Goal: Transaction & Acquisition: Purchase product/service

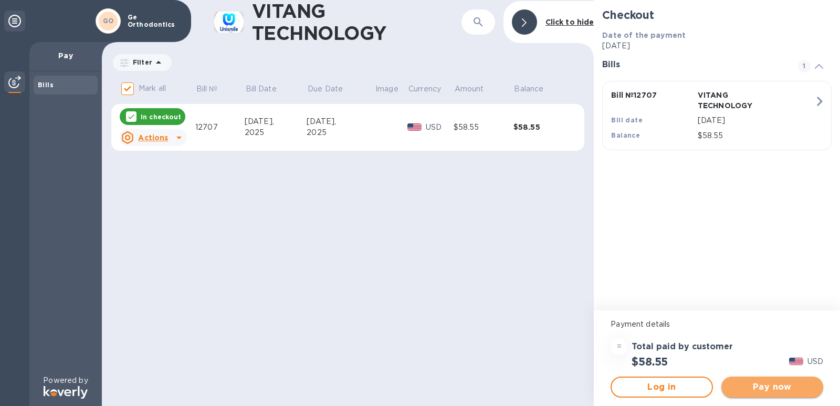
click at [741, 389] on span "Pay now" at bounding box center [772, 387] width 85 height 13
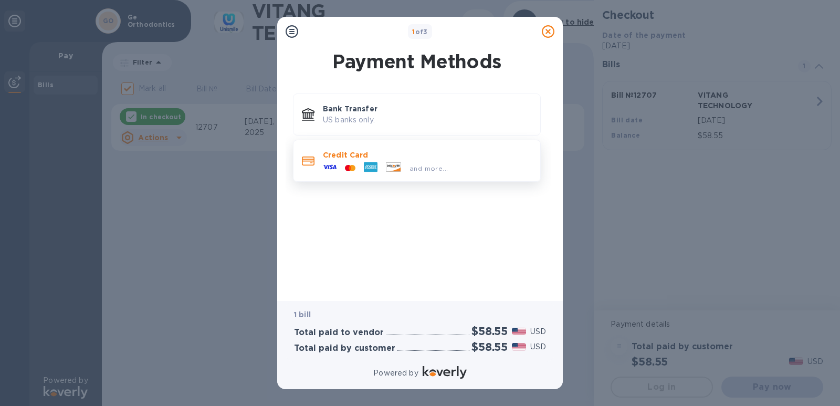
click at [366, 168] on icon at bounding box center [371, 166] width 12 height 3
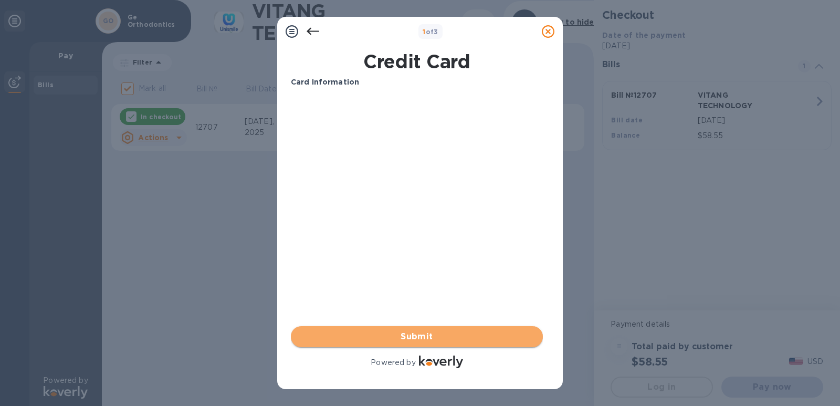
click at [418, 338] on span "Submit" at bounding box center [416, 336] width 235 height 13
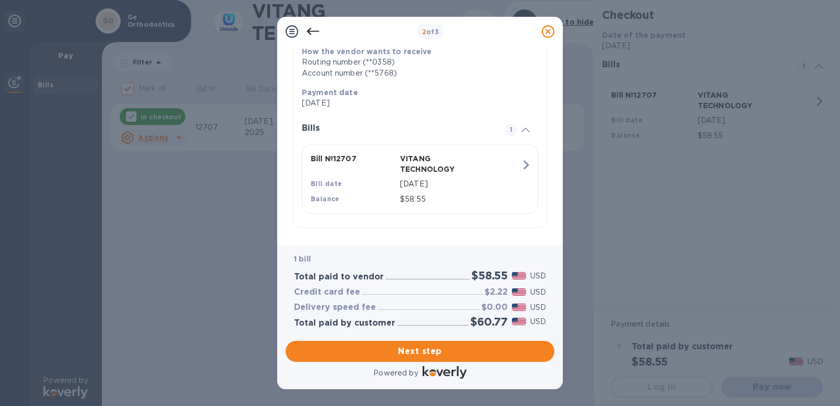
scroll to position [169, 0]
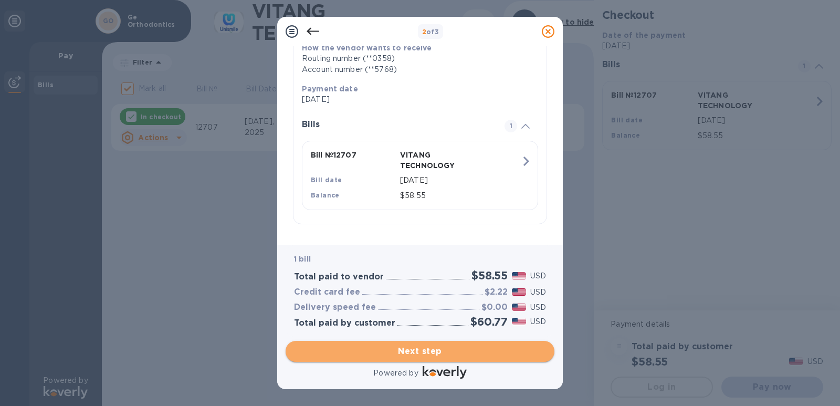
click at [435, 357] on span "Next step" at bounding box center [420, 351] width 252 height 13
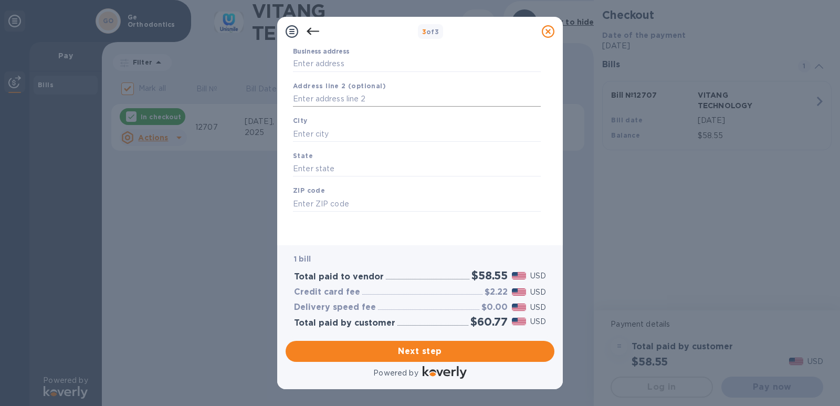
click at [350, 99] on input "text" at bounding box center [417, 99] width 248 height 16
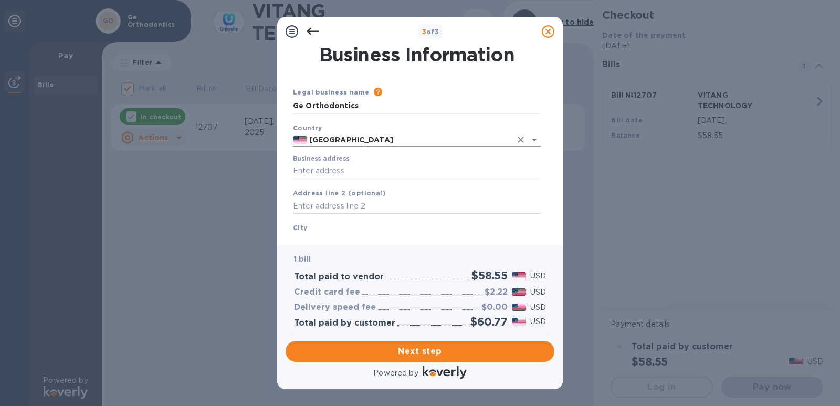
scroll to position [0, 0]
click at [332, 165] on input "Business address" at bounding box center [417, 172] width 248 height 16
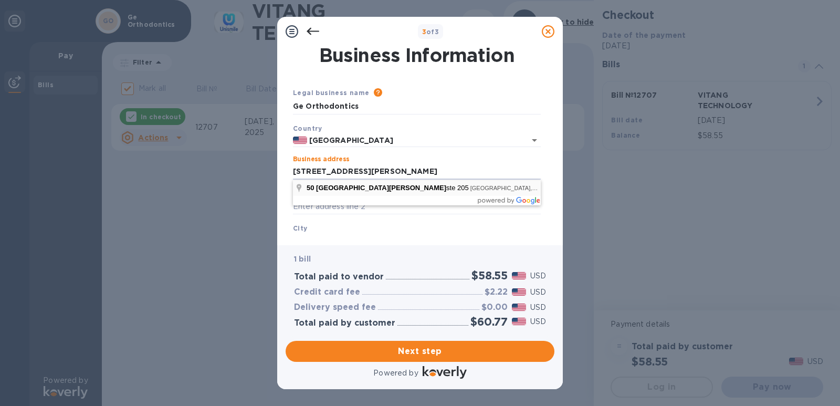
type input "[STREET_ADDRESS][PERSON_NAME]"
type input "[GEOGRAPHIC_DATA]"
type input "MD"
type input "20852"
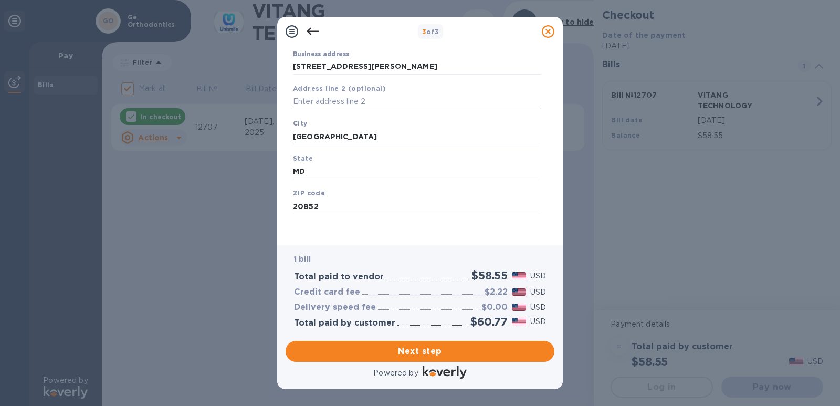
scroll to position [108, 0]
click at [463, 355] on span "Next step" at bounding box center [420, 351] width 252 height 13
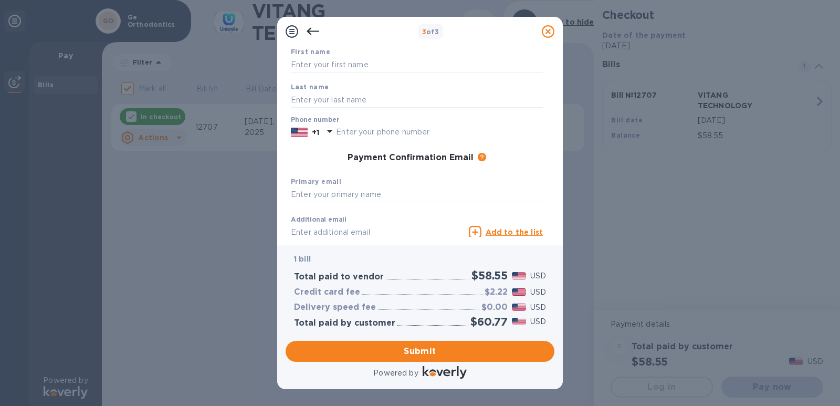
scroll to position [0, 0]
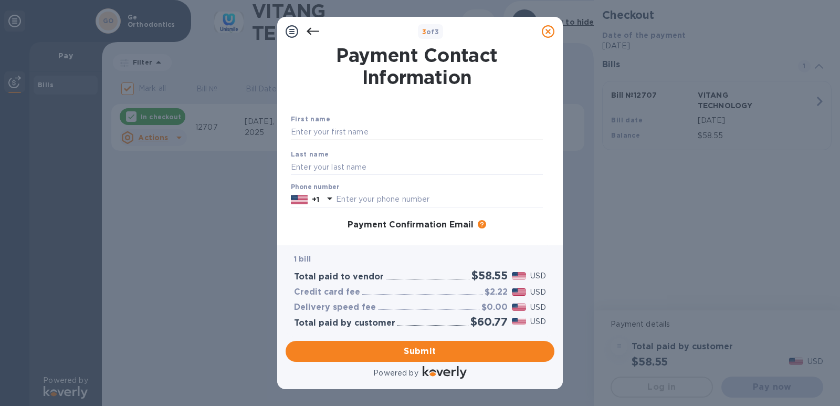
click at [360, 130] on input "text" at bounding box center [417, 132] width 252 height 16
type input "Sheng"
type input "Ge"
type input "6462668658"
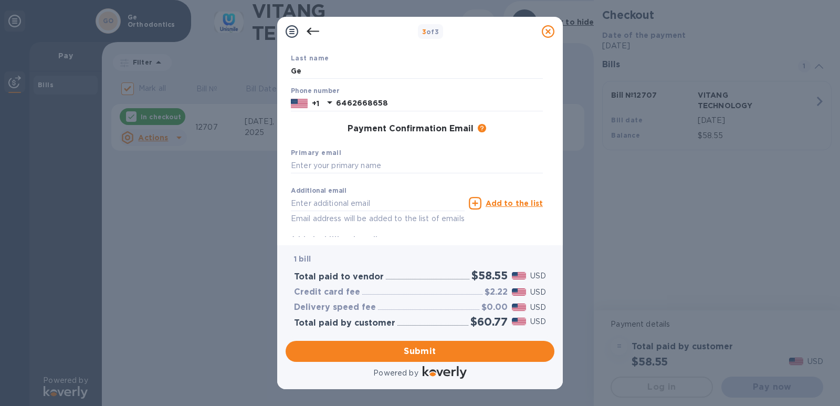
scroll to position [105, 0]
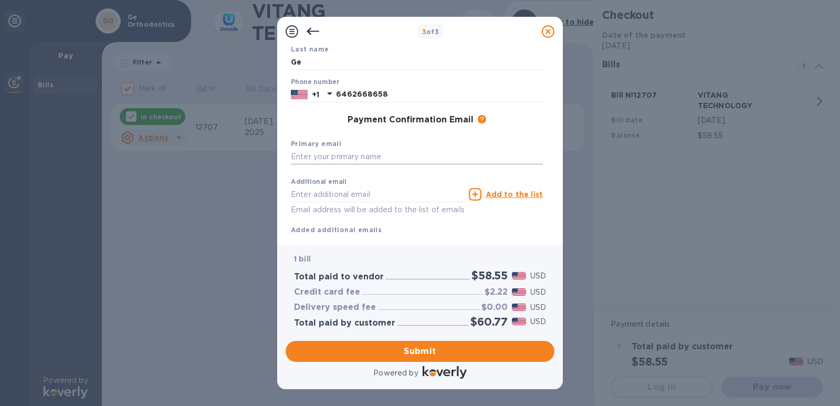
click at [370, 157] on input "text" at bounding box center [417, 157] width 252 height 16
type input "shenge"
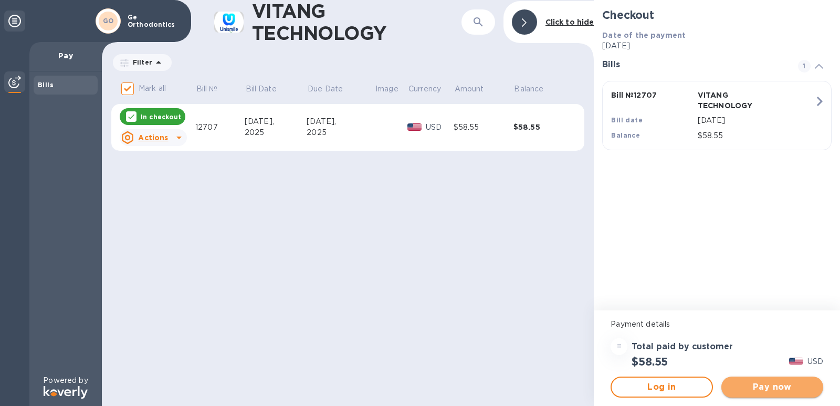
click at [767, 389] on span "Pay now" at bounding box center [772, 387] width 85 height 13
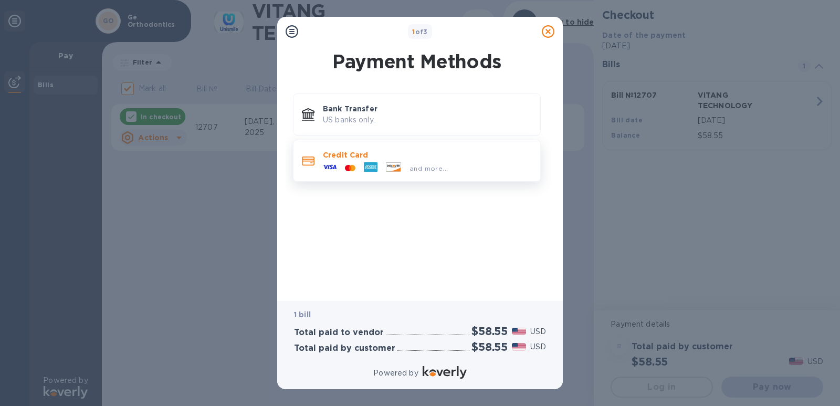
click at [380, 167] on div at bounding box center [371, 168] width 22 height 16
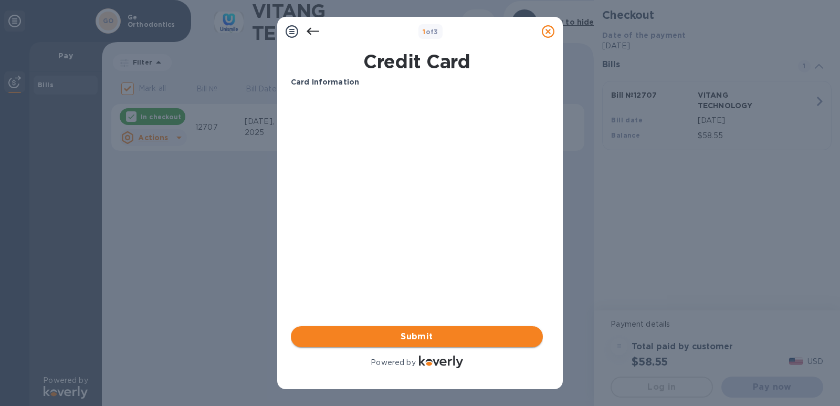
click at [429, 333] on span "Submit" at bounding box center [416, 336] width 235 height 13
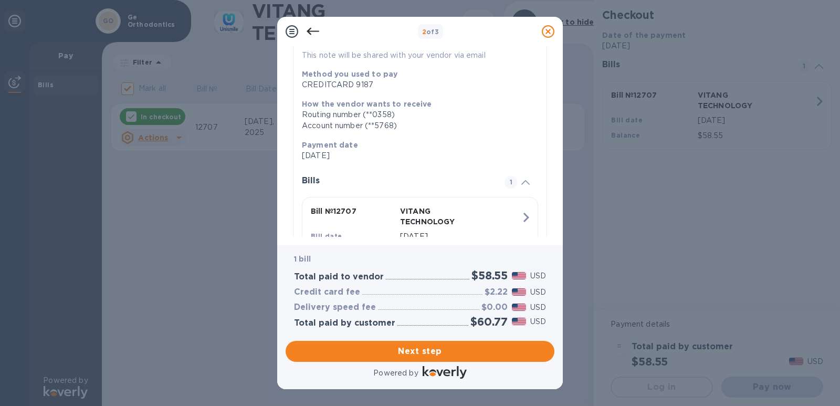
scroll to position [169, 0]
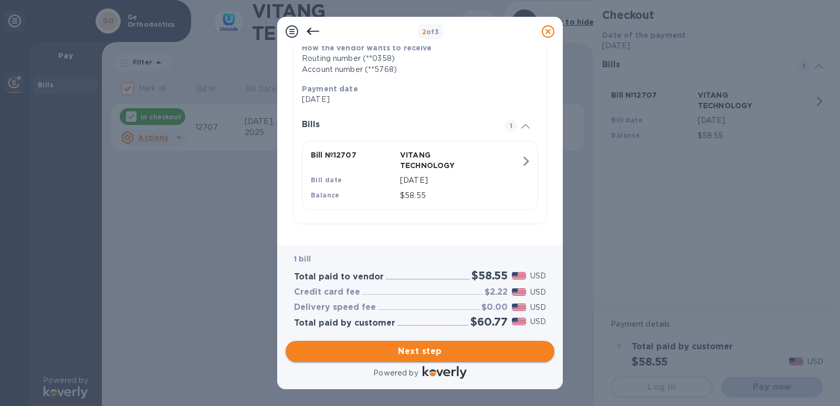
click at [448, 354] on span "Next step" at bounding box center [420, 351] width 252 height 13
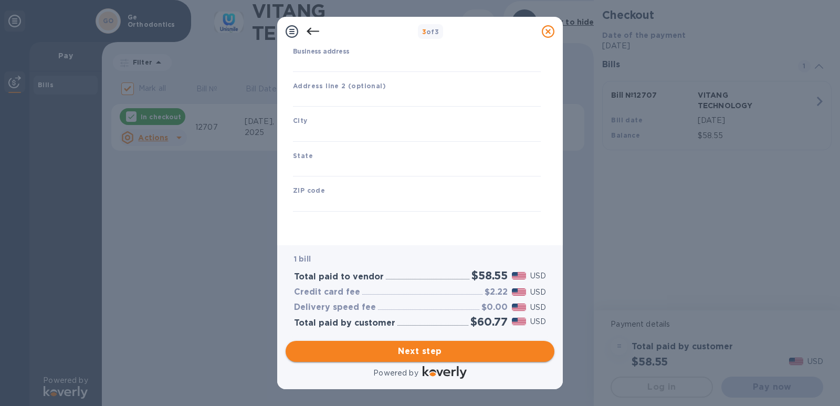
type input "[GEOGRAPHIC_DATA]"
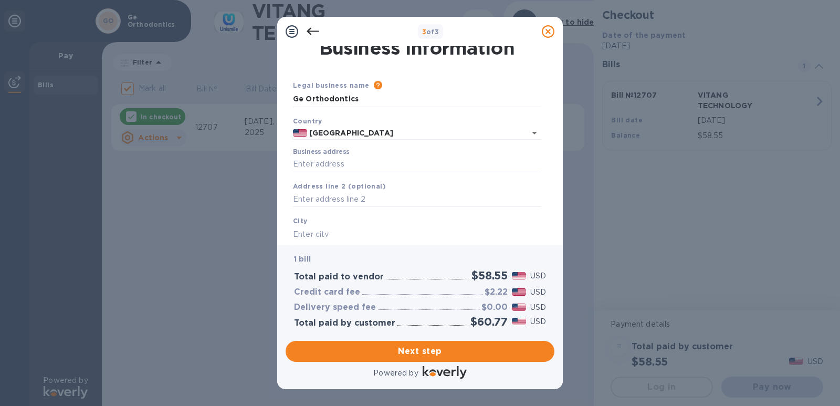
scroll to position [3, 0]
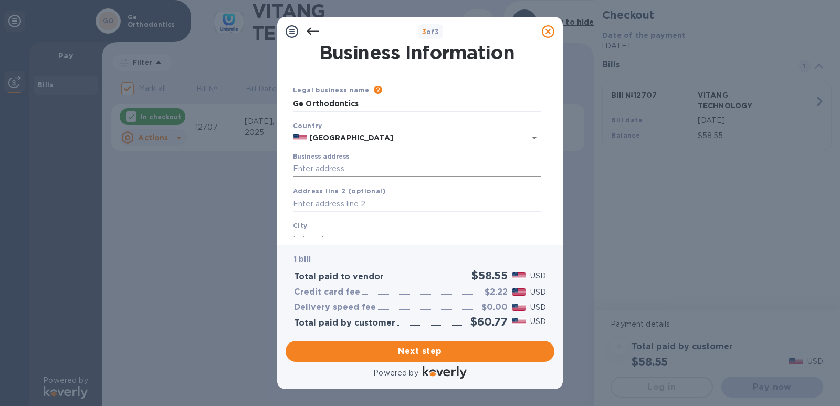
click at [338, 168] on input "Business address" at bounding box center [417, 169] width 248 height 16
click at [400, 172] on input "[STREET_ADDRESS][PERSON_NAME]" at bounding box center [417, 169] width 248 height 16
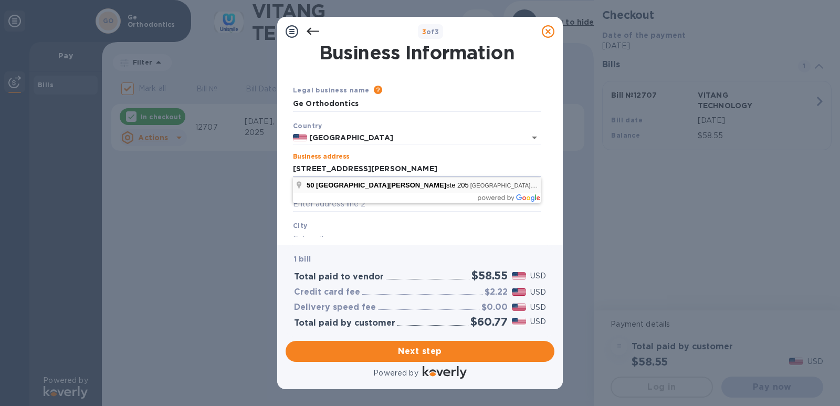
type input "[STREET_ADDRESS][PERSON_NAME]"
type input "[GEOGRAPHIC_DATA]"
type input "MD"
type input "20852"
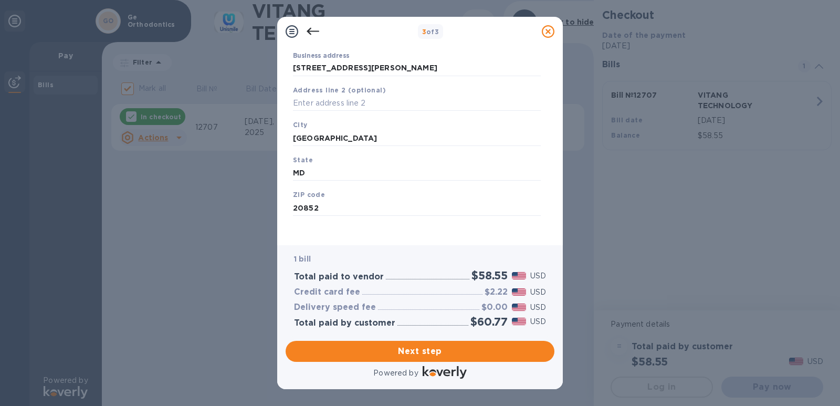
scroll to position [108, 0]
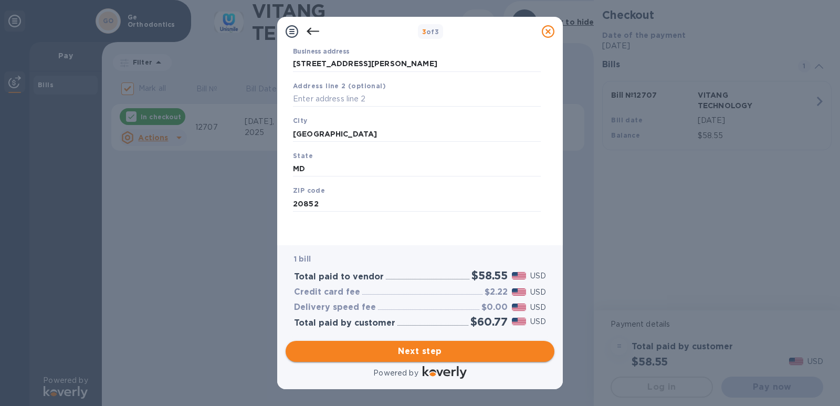
click at [438, 352] on span "Next step" at bounding box center [420, 351] width 252 height 13
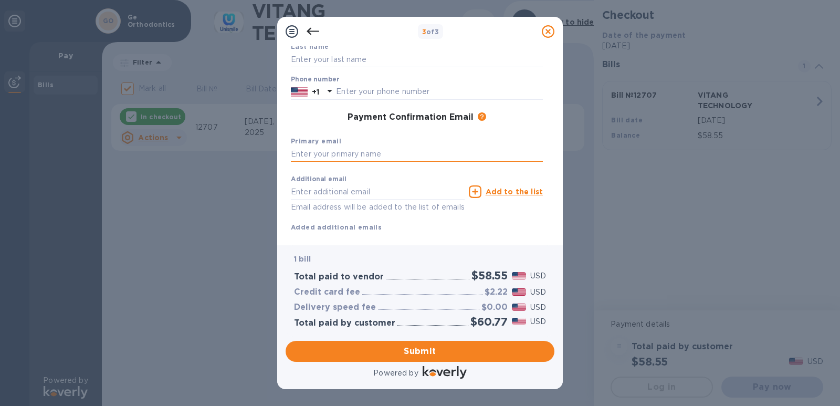
click at [358, 151] on input "text" at bounding box center [417, 154] width 252 height 16
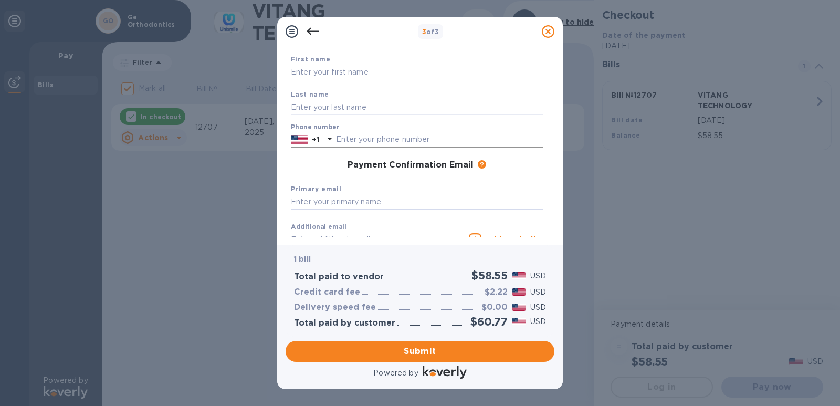
scroll to position [0, 0]
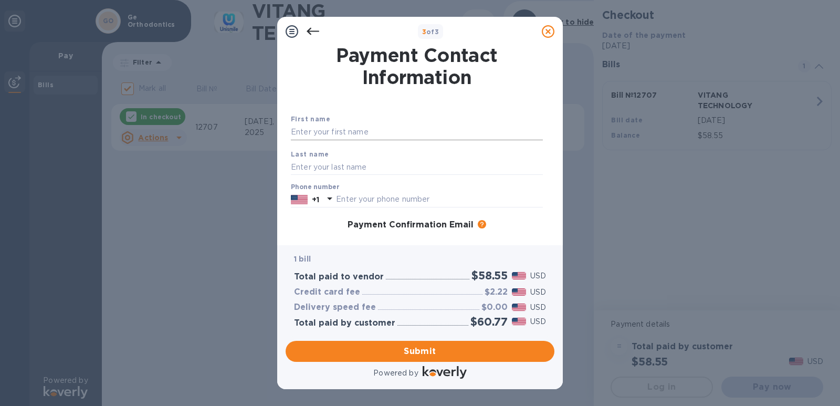
click at [358, 134] on input "text" at bounding box center [417, 132] width 252 height 16
type input "Sheng"
type input "Ge"
type input "6462668658"
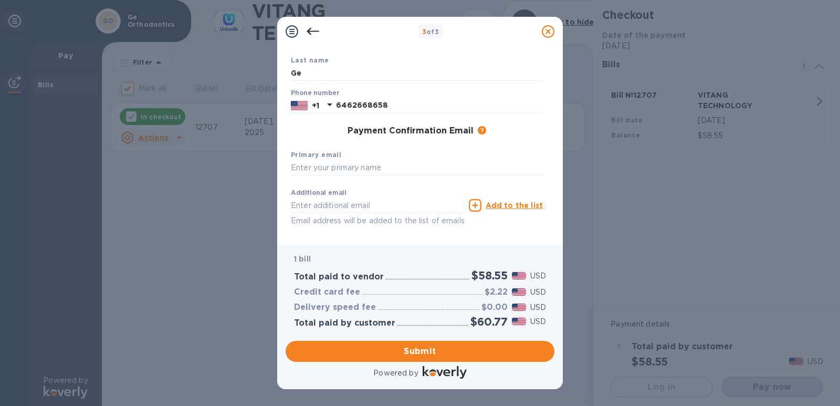
scroll to position [105, 0]
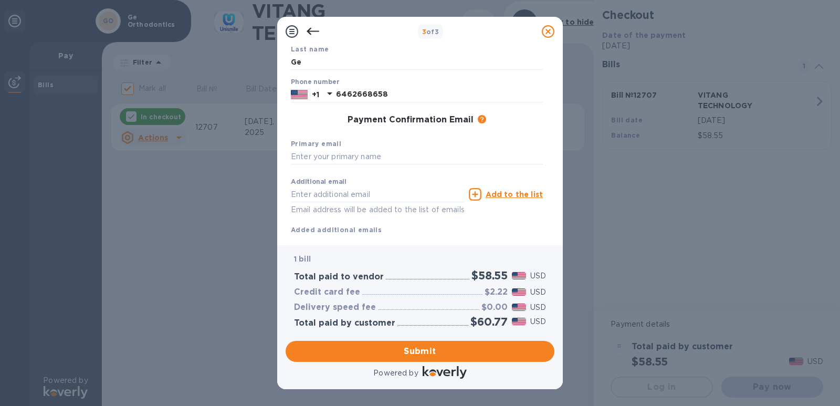
click at [358, 145] on div "Primary email" at bounding box center [417, 151] width 260 height 35
click at [357, 154] on input "text" at bounding box center [417, 157] width 252 height 16
type input "[EMAIL_ADDRESS][DOMAIN_NAME]"
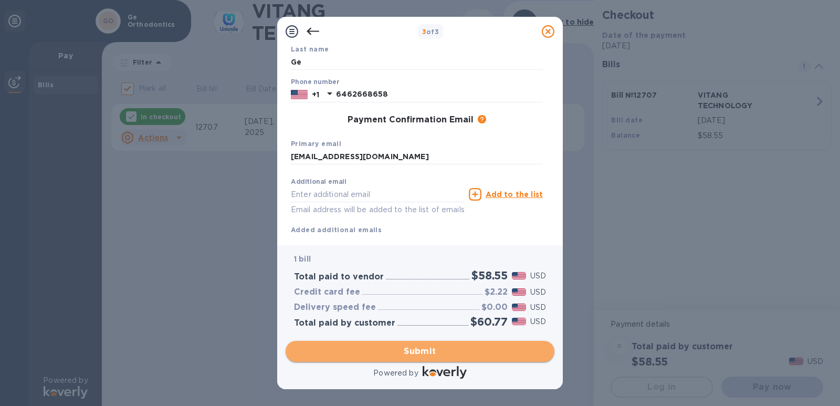
click at [444, 351] on span "Submit" at bounding box center [420, 351] width 252 height 13
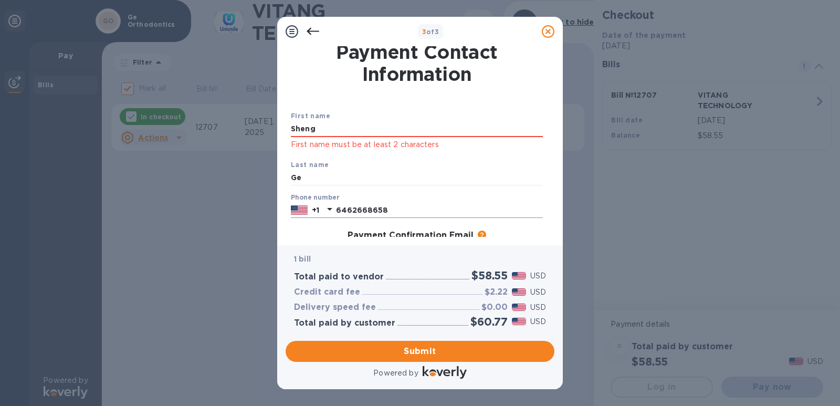
scroll to position [0, 0]
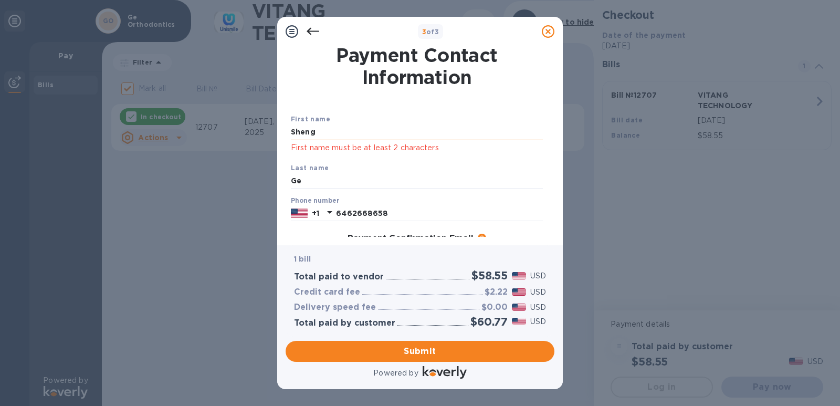
click at [332, 133] on input "Sheng" at bounding box center [417, 132] width 252 height 16
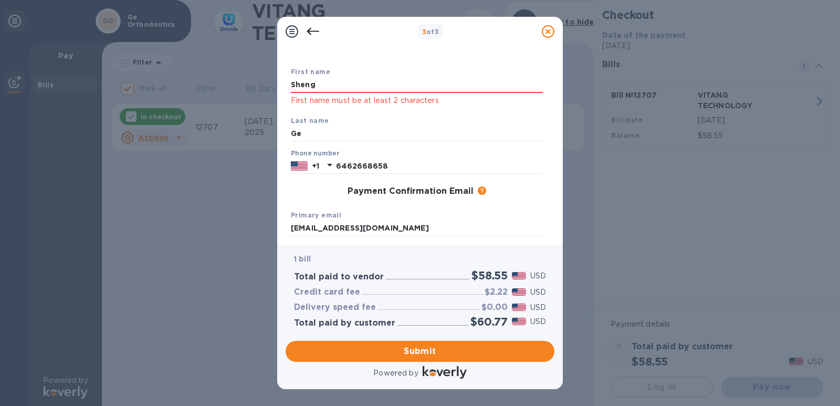
scroll to position [146, 0]
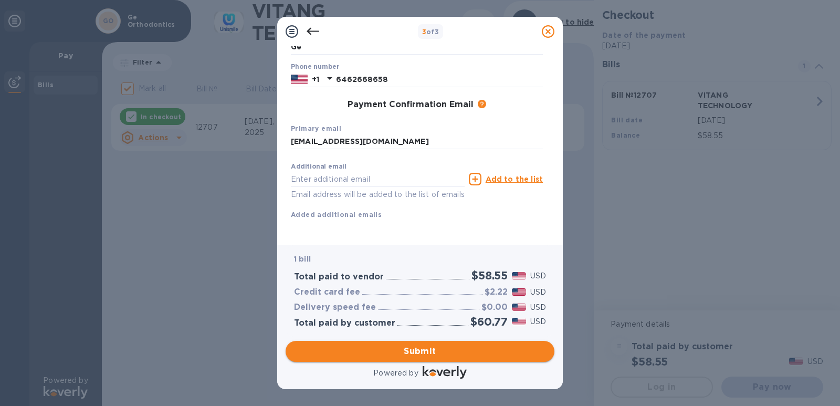
click at [423, 354] on span "Submit" at bounding box center [420, 351] width 252 height 13
